Goal: Task Accomplishment & Management: Use online tool/utility

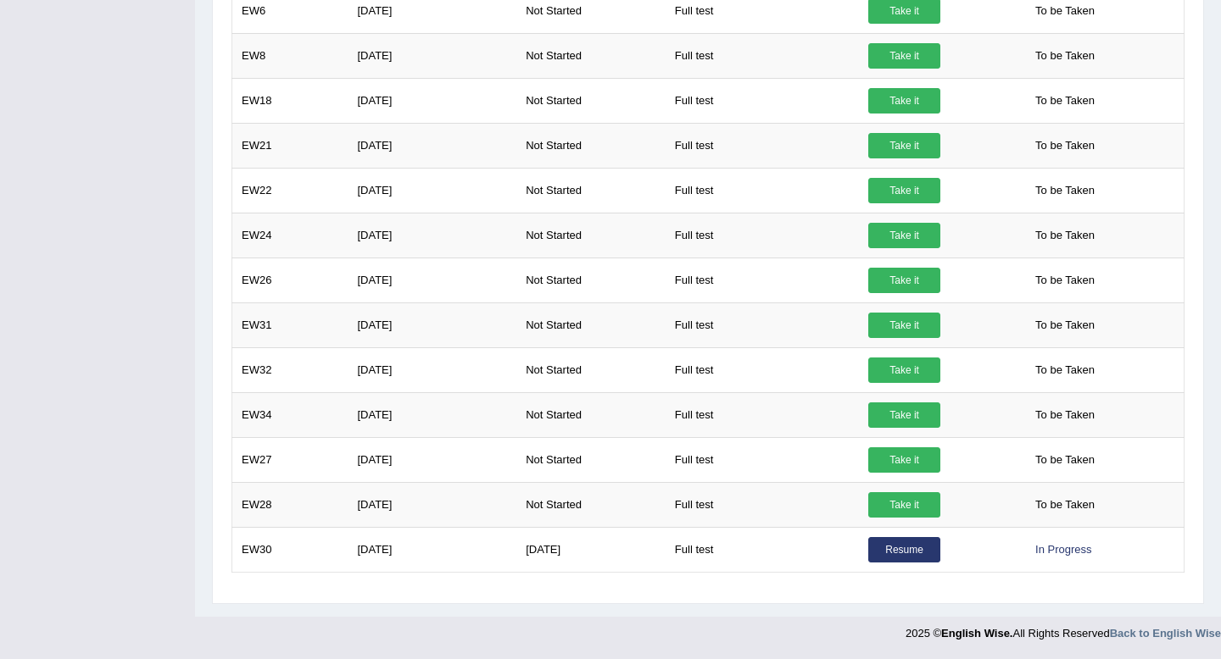
scroll to position [1234, 0]
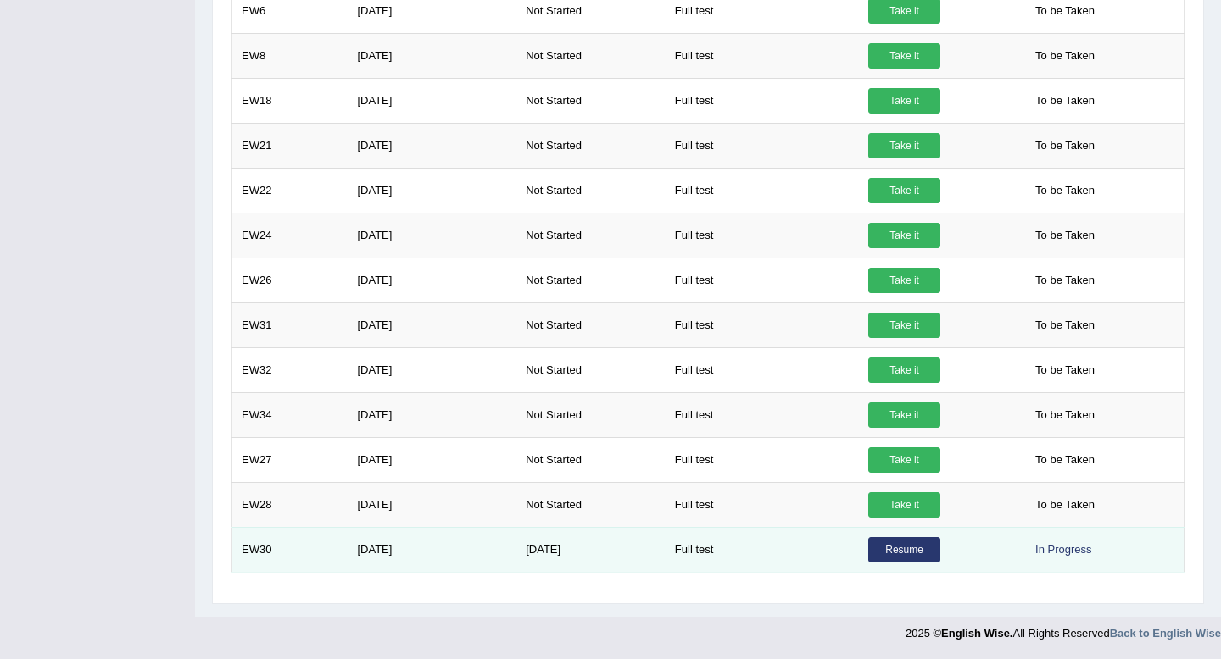
click at [719, 560] on td "Full test" at bounding box center [761, 549] width 193 height 45
click at [926, 547] on link "Resume" at bounding box center [904, 549] width 72 height 25
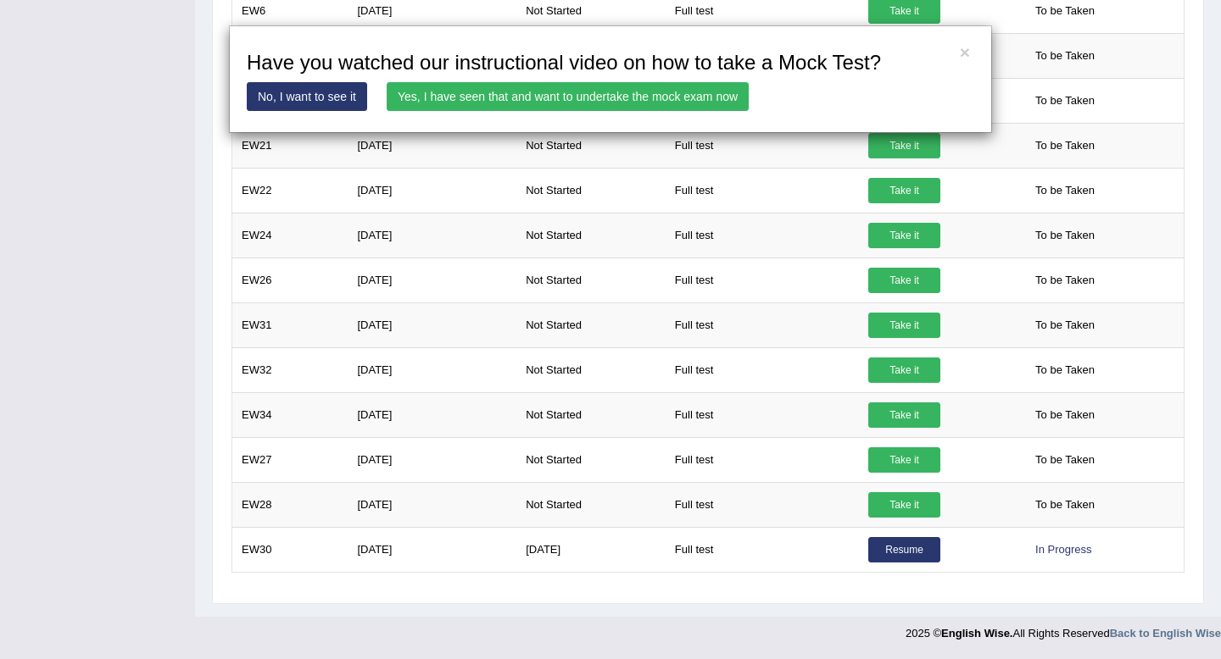
click at [954, 65] on h3 "Have you watched our instructional video on how to take a Mock Test?" at bounding box center [610, 63] width 727 height 22
click at [967, 63] on h3 "Have you watched our instructional video on how to take a Mock Test?" at bounding box center [610, 63] width 727 height 22
click at [966, 58] on button "×" at bounding box center [965, 52] width 10 height 18
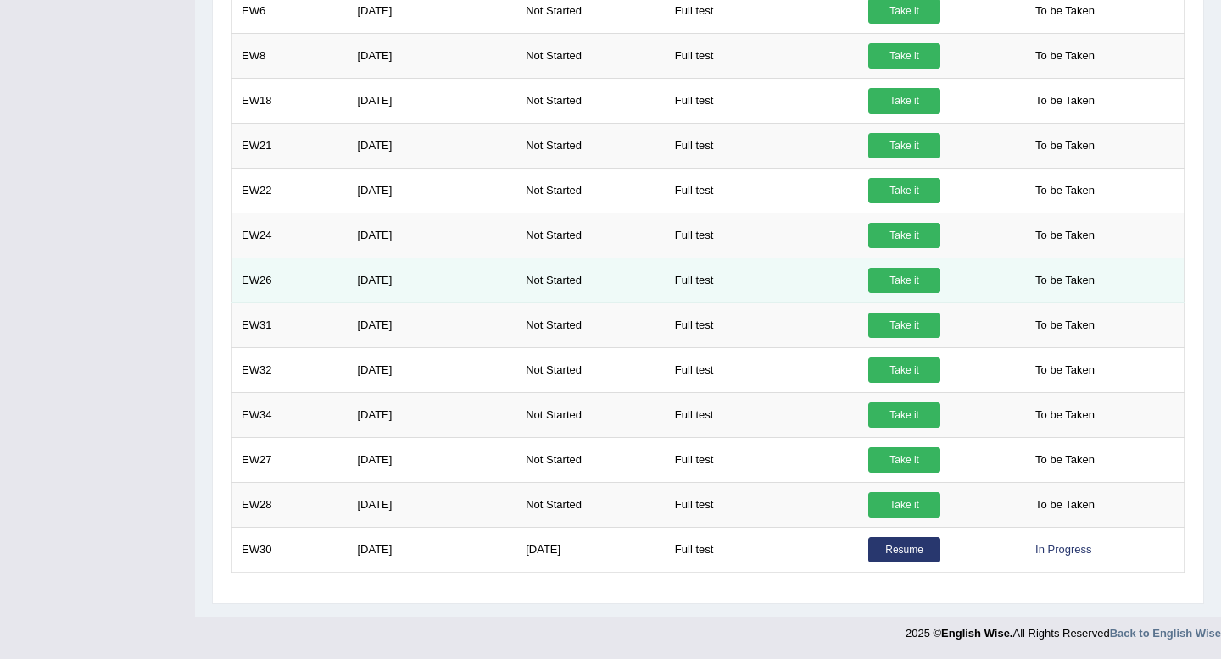
scroll to position [0, 0]
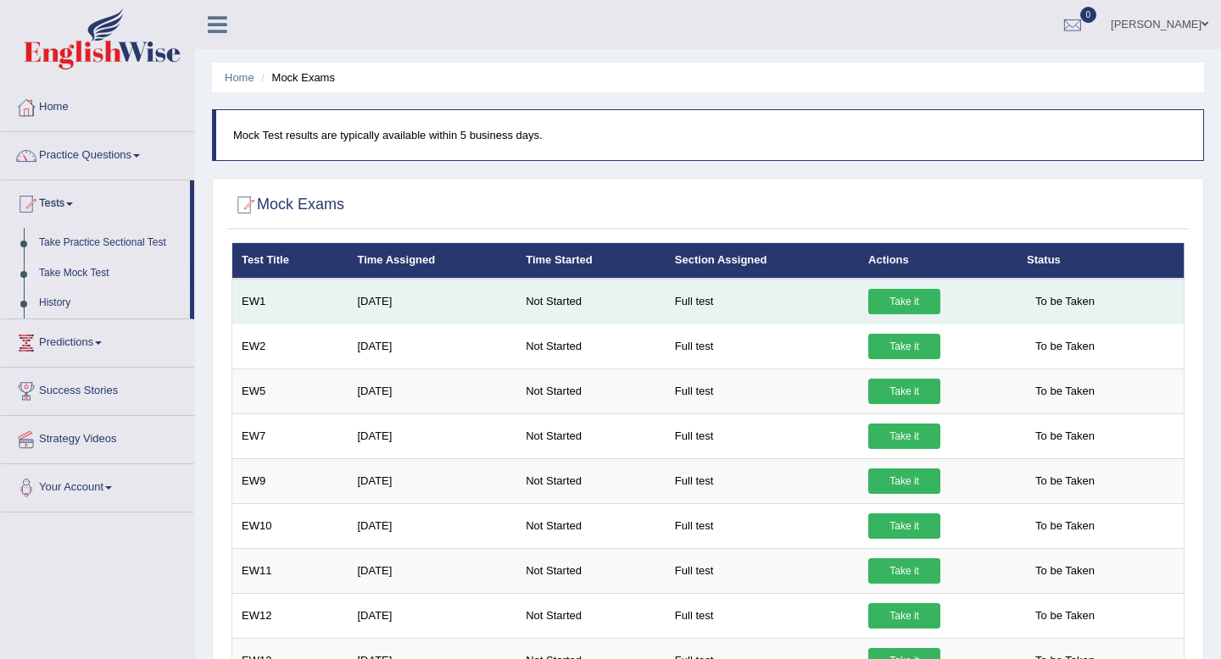
click at [883, 312] on link "Take it" at bounding box center [904, 301] width 72 height 25
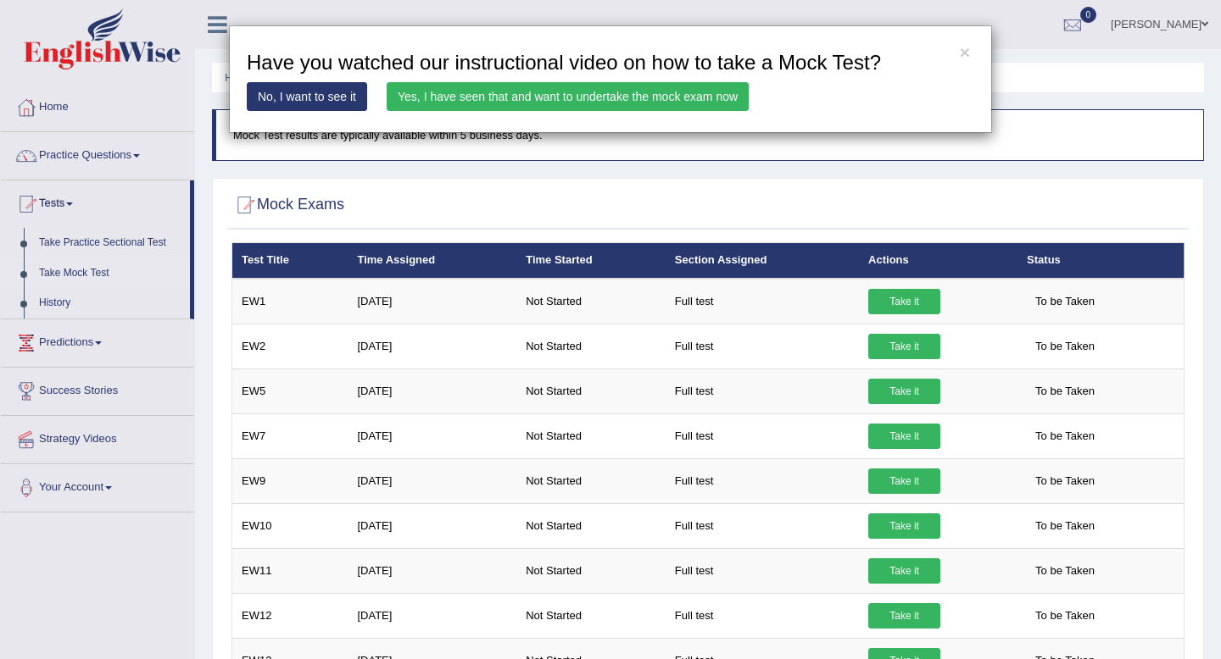
click at [656, 97] on link "Yes, I have seen that and want to undertake the mock exam now" at bounding box center [568, 96] width 362 height 29
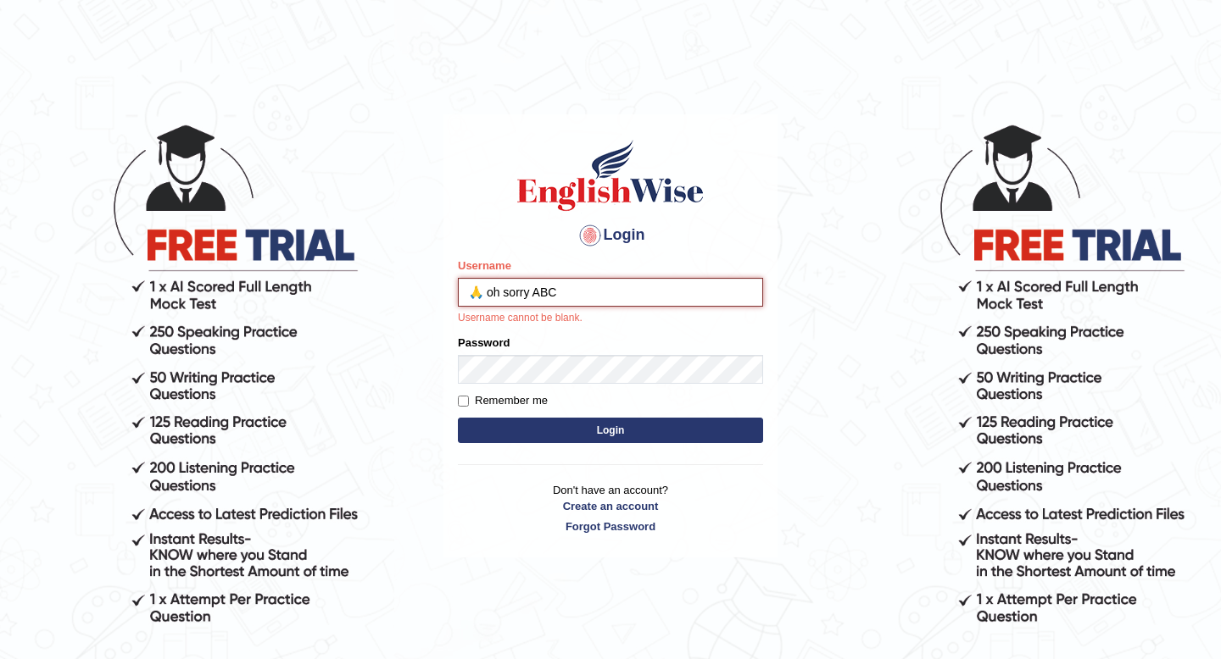
type input "🙏 oh sorry ABC"
